Goal: Information Seeking & Learning: Learn about a topic

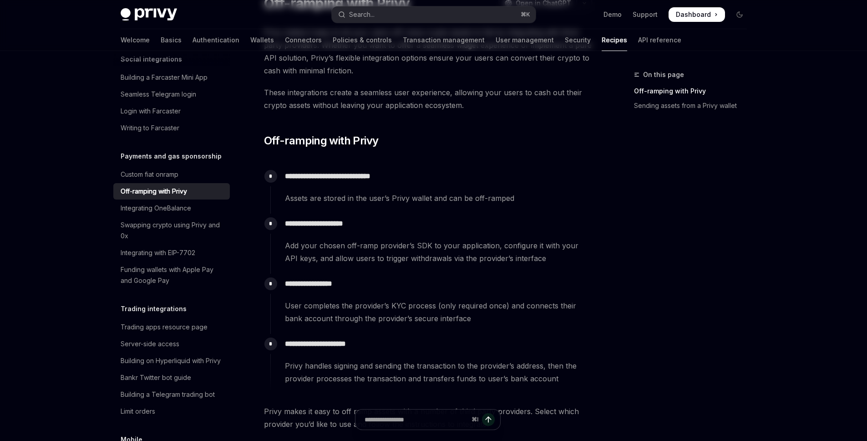
scroll to position [200, 0]
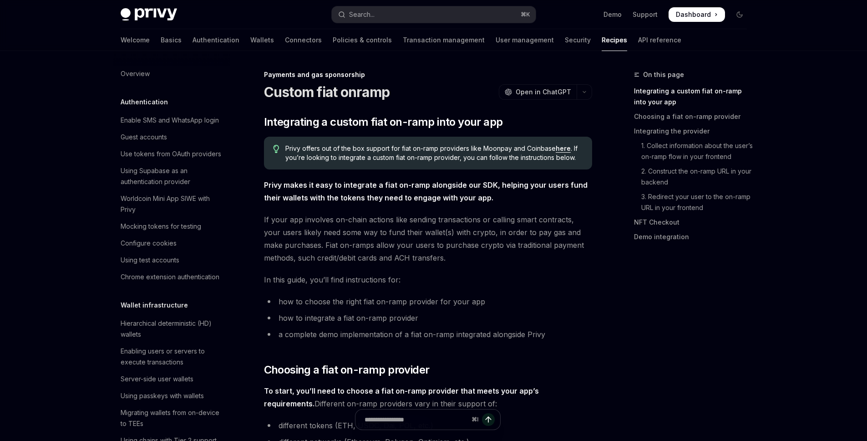
click at [150, 106] on h5 "Authentication" at bounding box center [144, 102] width 47 height 11
click at [133, 75] on div "Overview" at bounding box center [135, 73] width 29 height 11
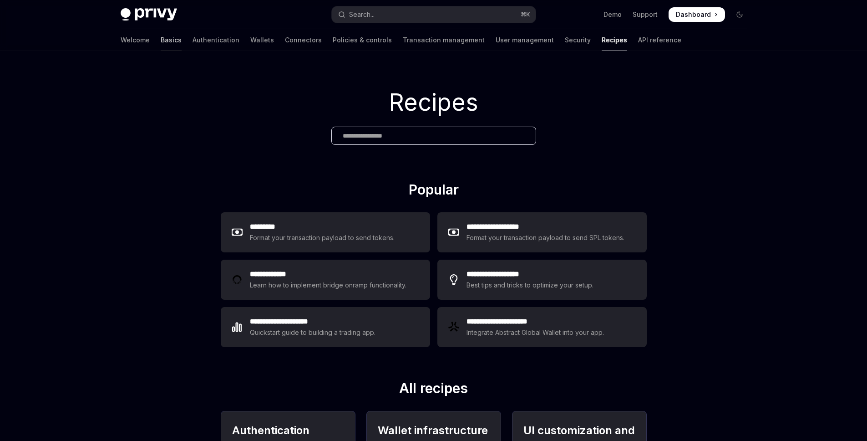
click at [161, 44] on link "Basics" at bounding box center [171, 40] width 21 height 22
type textarea "*"
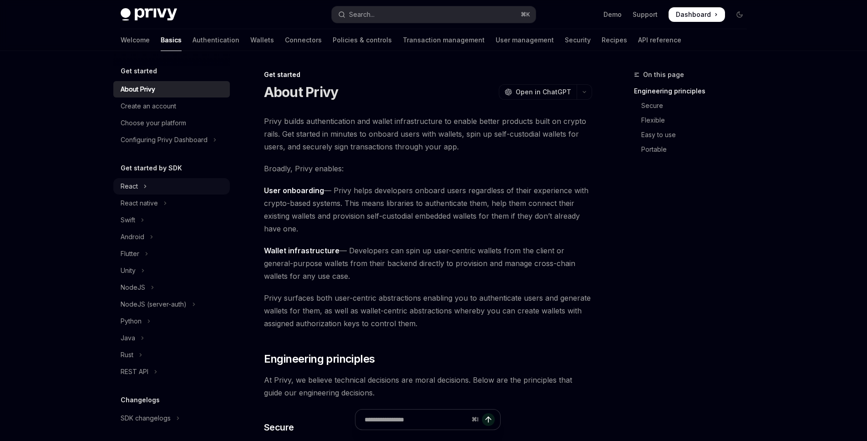
click at [146, 186] on icon "Toggle React section" at bounding box center [145, 186] width 4 height 11
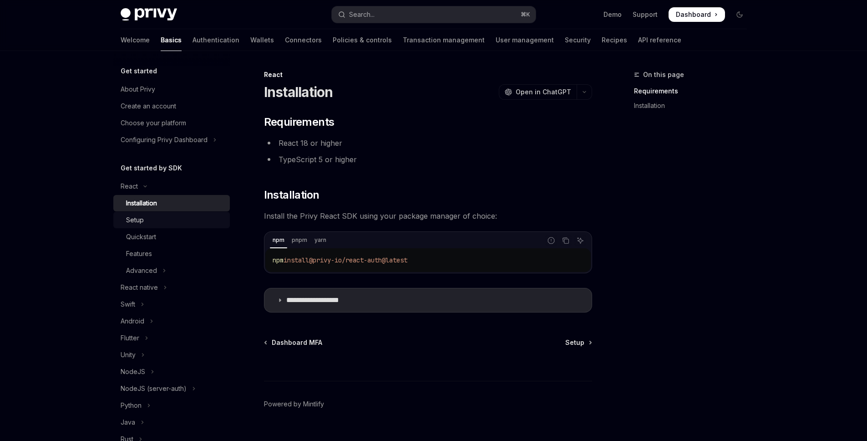
click at [172, 220] on div "Setup" at bounding box center [175, 219] width 98 height 11
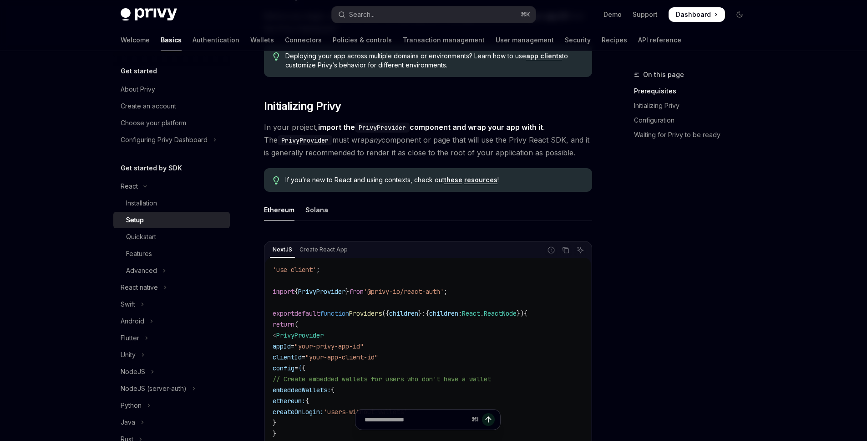
scroll to position [129, 0]
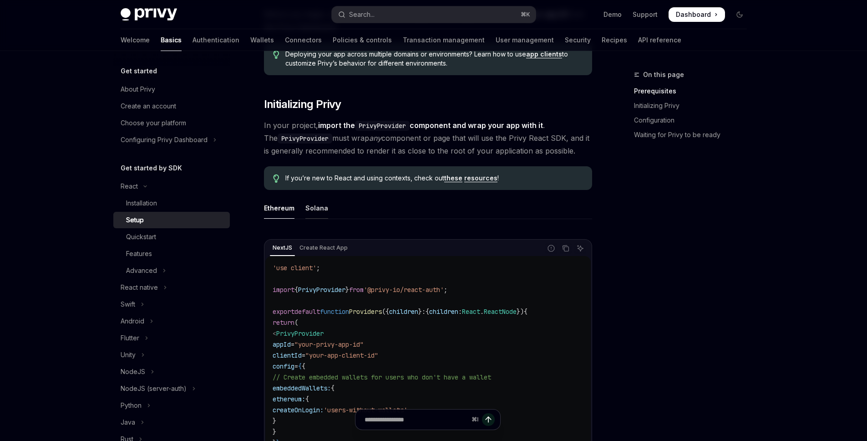
click at [318, 211] on div "Solana" at bounding box center [317, 207] width 23 height 21
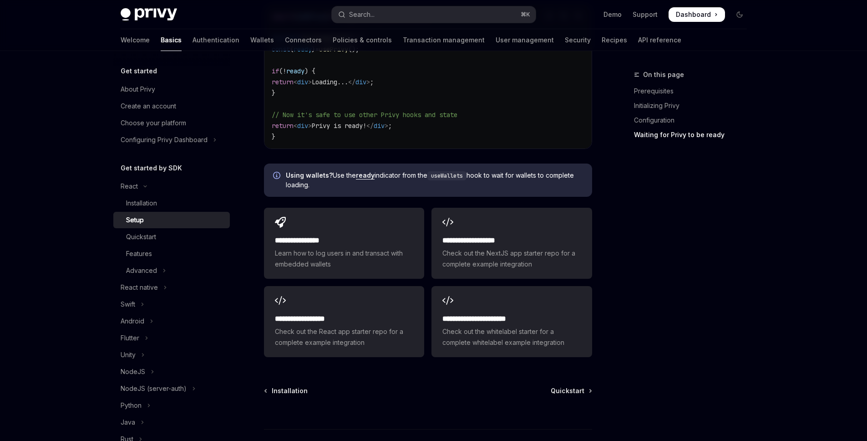
scroll to position [1101, 0]
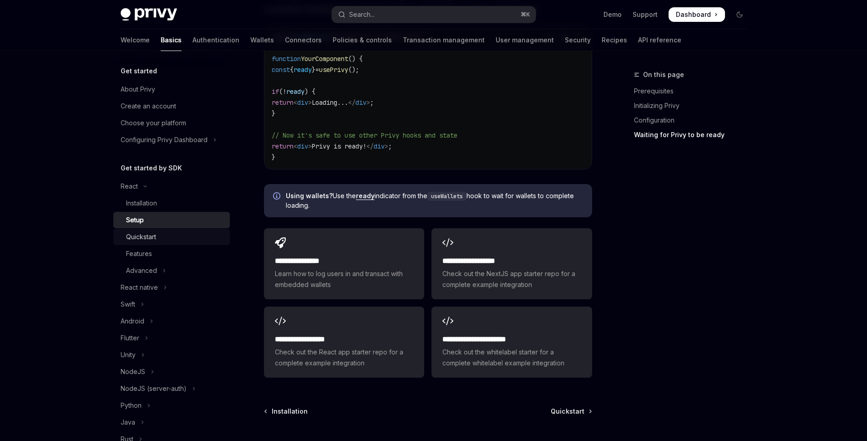
click at [164, 239] on div "Quickstart" at bounding box center [175, 236] width 98 height 11
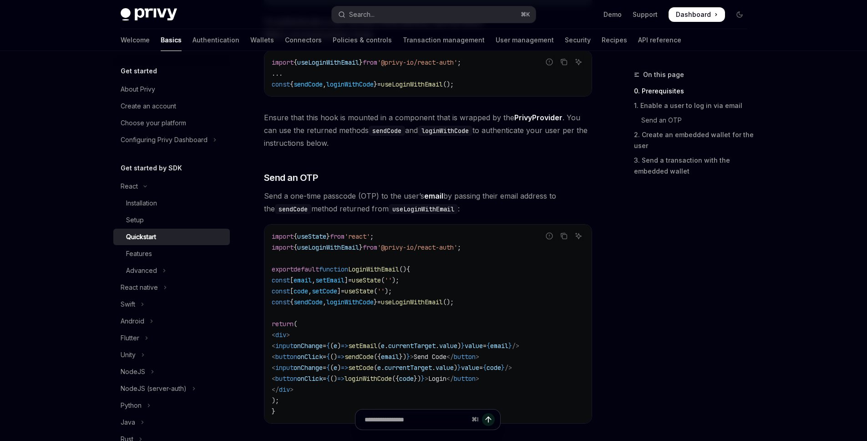
scroll to position [113, 0]
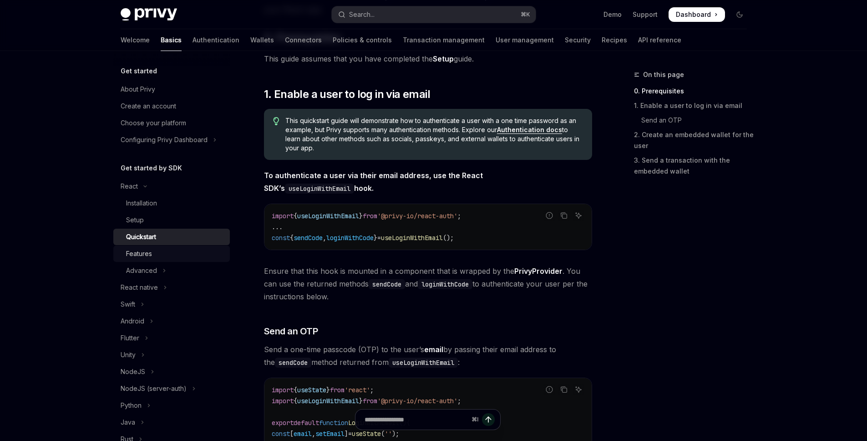
click at [189, 248] on div "Features" at bounding box center [175, 253] width 98 height 11
type textarea "*"
